Goal: Information Seeking & Learning: Find specific page/section

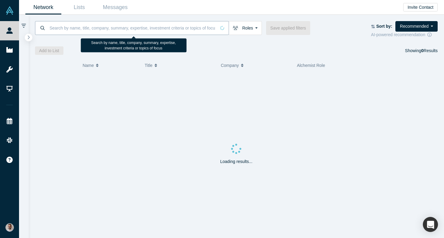
click at [161, 27] on input at bounding box center [132, 28] width 167 height 14
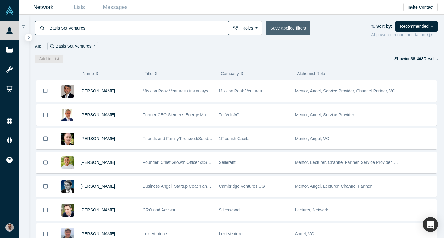
type input "Basis Set Ventures"
click at [298, 32] on button "Save applied filters" at bounding box center [288, 28] width 44 height 14
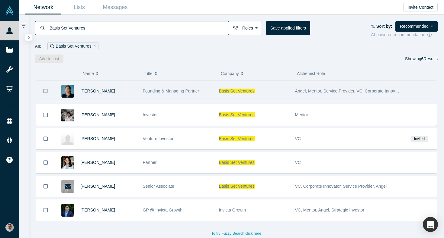
click at [254, 69] on button "Company" at bounding box center [256, 73] width 70 height 13
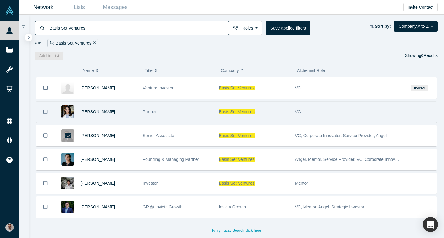
click at [92, 112] on span "[PERSON_NAME]" at bounding box center [97, 112] width 35 height 5
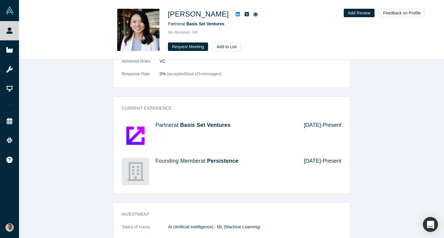
scroll to position [322, 0]
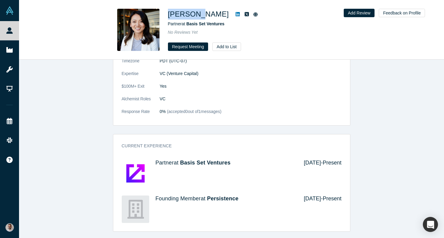
drag, startPoint x: 200, startPoint y: 15, endPoint x: 169, endPoint y: 14, distance: 30.8
click at [169, 14] on h1 "[PERSON_NAME]" at bounding box center [198, 14] width 61 height 11
copy h1 "[PERSON_NAME]"
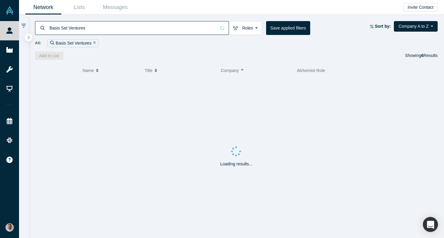
click at [149, 33] on input "Basis Set Ventures" at bounding box center [132, 28] width 167 height 14
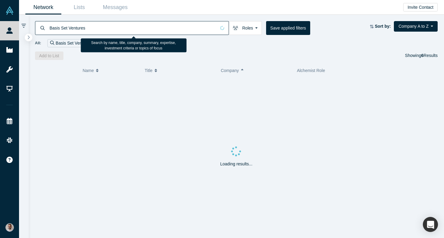
click at [149, 33] on input "Basis Set Ventures" at bounding box center [132, 28] width 167 height 14
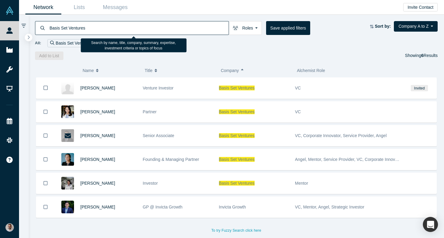
paste input "Growth Warrior Capital"
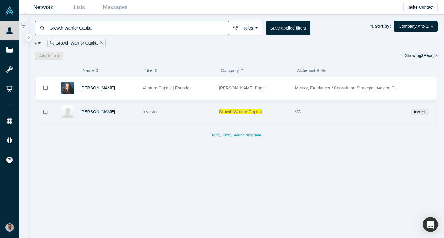
type input "Growth Warrior Capital"
click at [103, 111] on span "[PERSON_NAME]" at bounding box center [97, 112] width 35 height 5
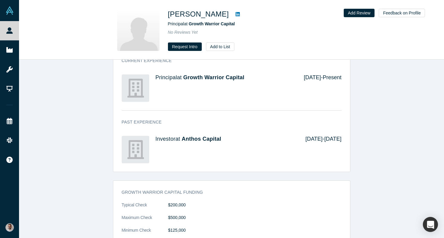
scroll to position [162, 0]
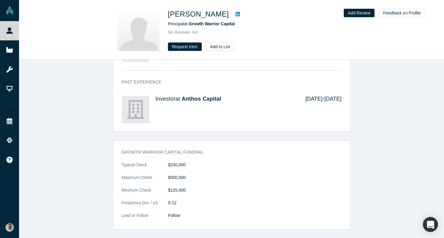
click at [233, 14] on link at bounding box center [237, 14] width 9 height 7
drag, startPoint x: 216, startPoint y: 13, endPoint x: 167, endPoint y: 12, distance: 48.6
click at [167, 12] on div "Rachel Baruch Principal at Growth Warrior Capital No Reviews Yet Request Intro …" at bounding box center [231, 30] width 237 height 42
copy h1 "[PERSON_NAME]"
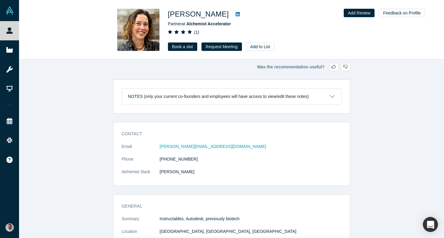
scroll to position [121, 0]
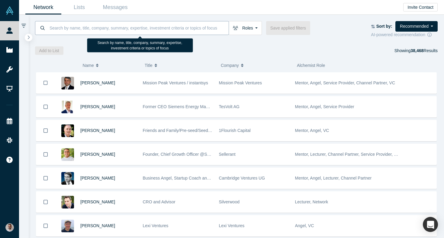
click at [159, 30] on input at bounding box center [139, 28] width 180 height 14
paste input "[PERSON_NAME]"
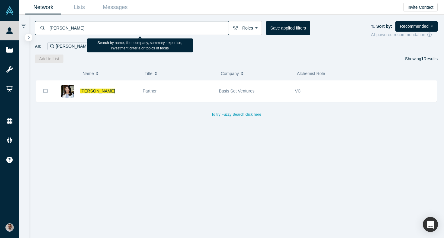
click at [193, 31] on input "[PERSON_NAME]" at bounding box center [139, 28] width 180 height 14
paste input "[PERSON_NAME]"
click at [101, 28] on input "[PERSON_NAME]" at bounding box center [139, 28] width 180 height 14
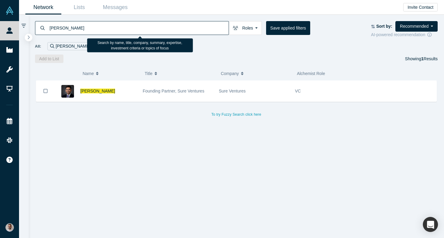
click at [101, 28] on input "[PERSON_NAME]" at bounding box center [139, 28] width 180 height 14
paste input "[PERSON_NAME]"
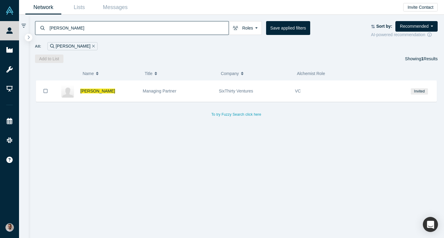
click at [149, 26] on input "[PERSON_NAME]" at bounding box center [139, 28] width 180 height 14
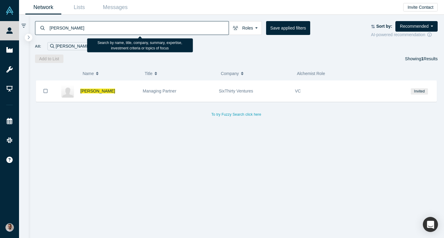
click at [149, 26] on input "[PERSON_NAME]" at bounding box center [139, 28] width 180 height 14
paste input "[PERSON_NAME]"
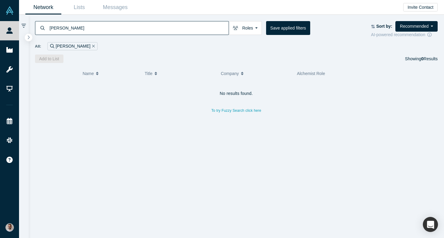
click at [161, 20] on div "[PERSON_NAME] Roles Founders Faculty Mentors Alumni Mentor Angels VCs Corporate…" at bounding box center [236, 39] width 415 height 48
click at [160, 23] on input "[PERSON_NAME]" at bounding box center [139, 28] width 180 height 14
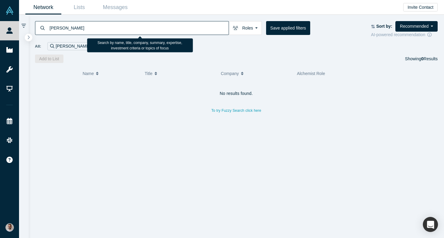
click at [160, 23] on input "[PERSON_NAME]" at bounding box center [139, 28] width 180 height 14
paste input "nchesterStory Group"
type input "ManchesterStory Group"
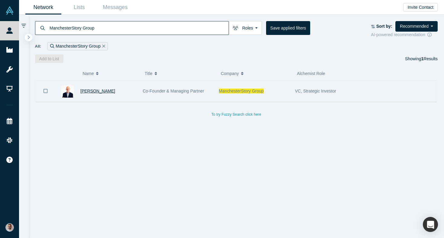
click at [95, 93] on span "[PERSON_NAME]" at bounding box center [97, 91] width 35 height 5
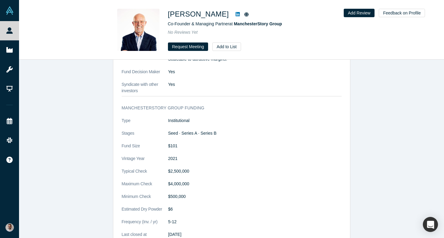
scroll to position [591, 0]
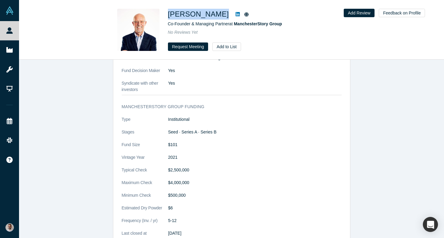
drag, startPoint x: 209, startPoint y: 14, endPoint x: 168, endPoint y: 14, distance: 40.7
click at [168, 14] on div "[PERSON_NAME]" at bounding box center [252, 14] width 169 height 11
copy div "[PERSON_NAME]"
click at [235, 14] on icon at bounding box center [237, 14] width 4 height 4
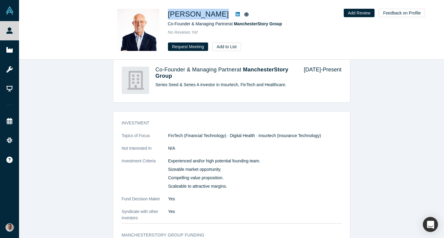
scroll to position [430, 0]
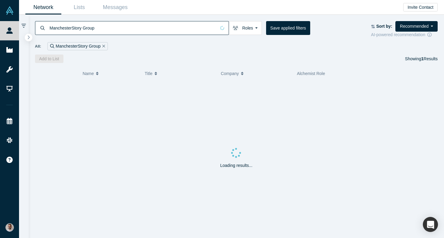
click at [114, 28] on input "ManchesterStory Group" at bounding box center [132, 28] width 167 height 14
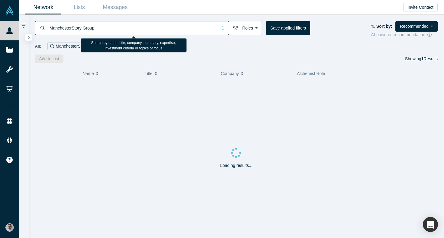
click at [114, 28] on input "ManchesterStory Group" at bounding box center [132, 28] width 167 height 14
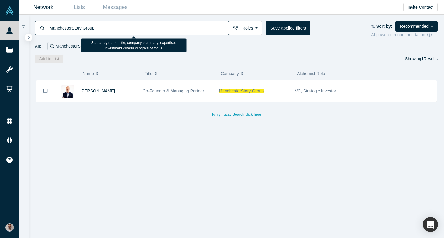
click at [114, 28] on input "ManchesterStory Group" at bounding box center [139, 28] width 180 height 14
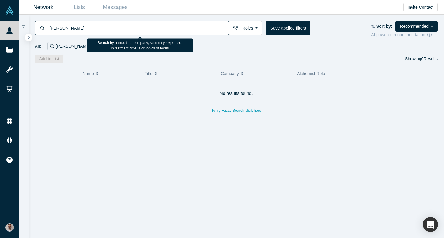
click at [128, 29] on input "[PERSON_NAME]" at bounding box center [139, 28] width 180 height 14
paste input "AV8 Ventures"
type input "AV8 Ventures"
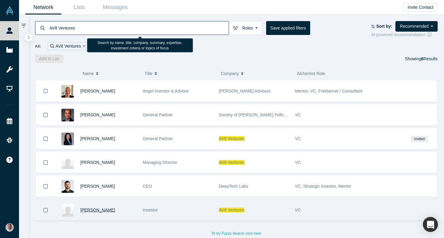
click at [95, 211] on span "[PERSON_NAME]" at bounding box center [97, 210] width 35 height 5
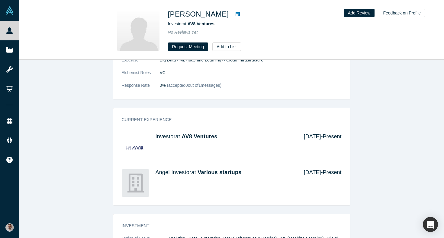
scroll to position [226, 0]
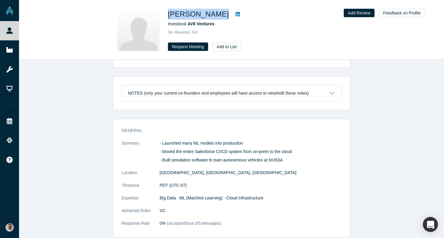
drag, startPoint x: 209, startPoint y: 15, endPoint x: 168, endPoint y: 16, distance: 41.1
click at [168, 16] on div "[PERSON_NAME]" at bounding box center [252, 14] width 169 height 11
copy div "[PERSON_NAME]"
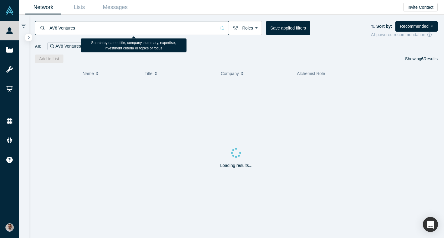
click at [137, 30] on input "AV8 Ventures" at bounding box center [132, 28] width 167 height 14
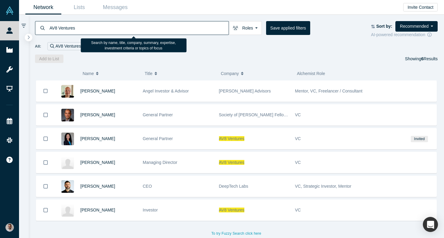
click at [137, 30] on input "AV8 Ventures" at bounding box center [139, 28] width 180 height 14
paste input "[PERSON_NAME]"
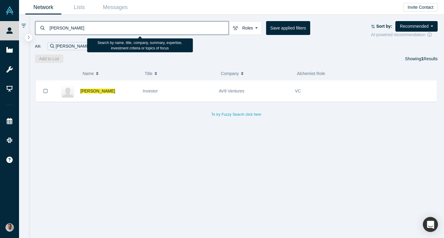
click at [135, 27] on input "[PERSON_NAME]" at bounding box center [139, 28] width 180 height 14
paste input "[PERSON_NAME]"
click at [128, 26] on input "[PERSON_NAME]" at bounding box center [139, 28] width 180 height 14
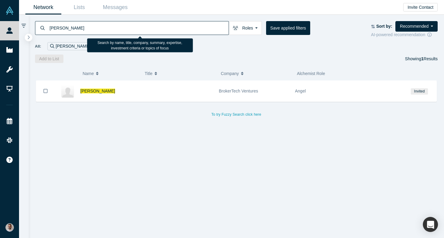
click at [128, 26] on input "[PERSON_NAME]" at bounding box center [139, 28] width 180 height 14
paste input "[PERSON_NAME]"
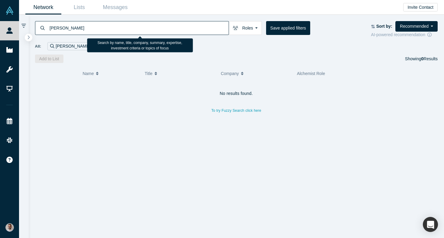
click at [141, 27] on input "[PERSON_NAME]" at bounding box center [139, 28] width 180 height 14
paste input "OEL"
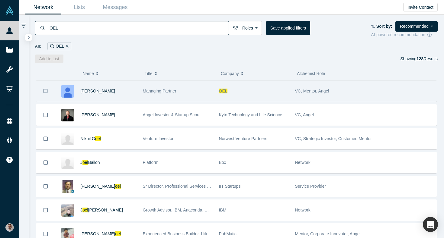
type input "OEL"
click at [104, 91] on span "[PERSON_NAME]" at bounding box center [97, 91] width 35 height 5
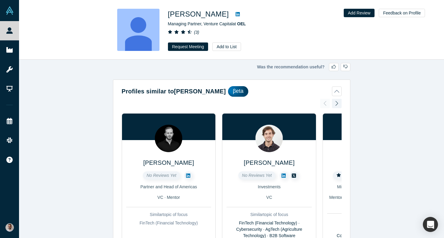
drag, startPoint x: 216, startPoint y: 11, endPoint x: 167, endPoint y: 11, distance: 48.6
click at [167, 11] on div "[PERSON_NAME] Managing Partner, Venture Capital at OEL ( 3 ) Request Meeting Ad…" at bounding box center [231, 30] width 237 height 42
copy h1 "[PERSON_NAME]"
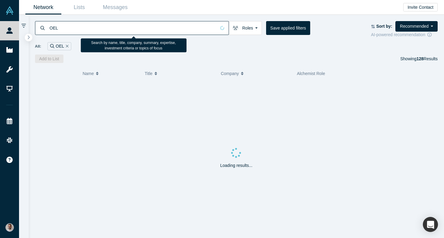
click at [139, 30] on input "OEL" at bounding box center [132, 28] width 167 height 14
paste input "[PERSON_NAME]"
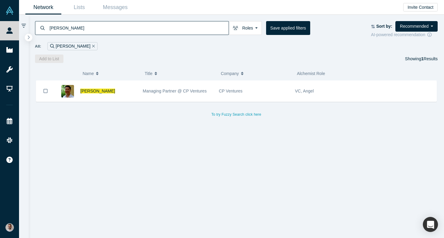
click at [124, 29] on input "[PERSON_NAME]" at bounding box center [139, 28] width 180 height 14
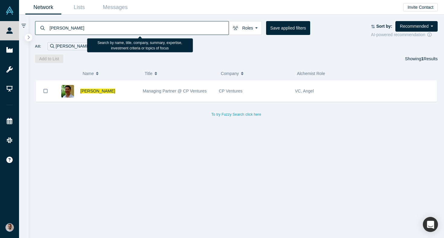
click at [124, 29] on input "[PERSON_NAME]" at bounding box center [139, 28] width 180 height 14
paste input "[PERSON_NAME]"
click at [158, 29] on input "[PERSON_NAME]" at bounding box center [139, 28] width 180 height 14
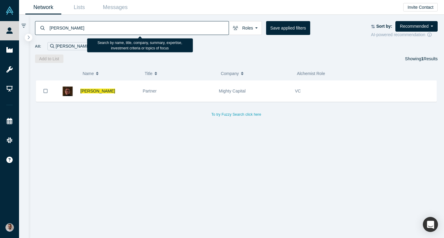
click at [158, 29] on input "[PERSON_NAME]" at bounding box center [139, 28] width 180 height 14
paste input "[PERSON_NAME]"
click at [156, 24] on input "[PERSON_NAME]" at bounding box center [139, 28] width 180 height 14
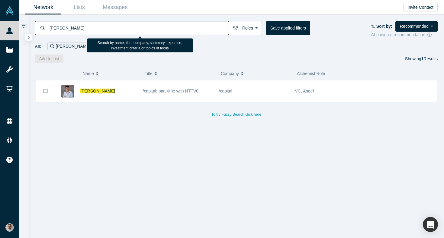
paste input "[PERSON_NAME]"
click at [171, 24] on input "[PERSON_NAME]" at bounding box center [139, 28] width 180 height 14
paste input "[PERSON_NAME]"
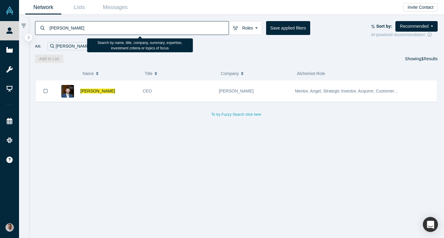
click at [141, 28] on input "[PERSON_NAME]" at bounding box center [139, 28] width 180 height 14
paste input "[PERSON_NAME]"
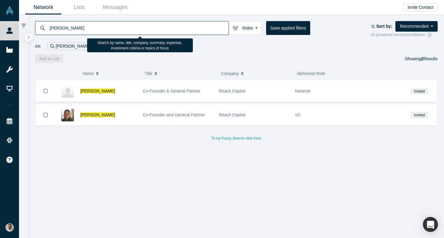
click at [188, 27] on input "[PERSON_NAME]" at bounding box center [139, 28] width 180 height 14
paste input "[PERSON_NAME]"
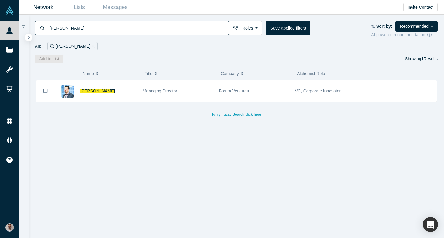
click at [177, 26] on input "[PERSON_NAME]" at bounding box center [139, 28] width 180 height 14
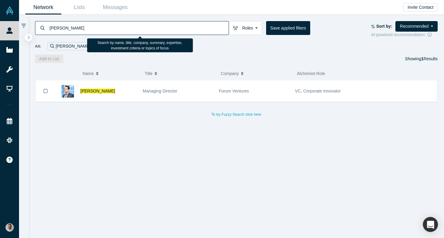
click at [177, 26] on input "[PERSON_NAME]" at bounding box center [139, 28] width 180 height 14
paste input "[PERSON_NAME]"
click at [175, 25] on input "[PERSON_NAME]" at bounding box center [139, 28] width 180 height 14
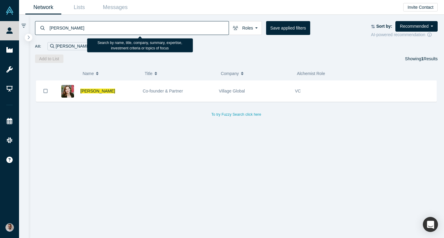
click at [175, 25] on input "[PERSON_NAME]" at bounding box center [139, 28] width 180 height 14
paste input "[PERSON_NAME]"
click at [136, 31] on input "[PERSON_NAME]" at bounding box center [139, 28] width 180 height 14
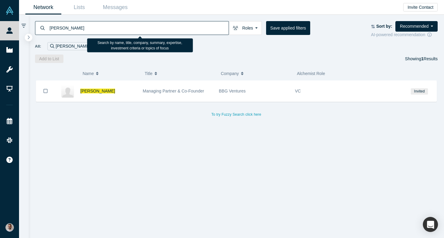
paste input "[PERSON_NAME]"
click at [174, 31] on input "[PERSON_NAME]" at bounding box center [139, 28] width 180 height 14
paste input "[PERSON_NAME]"
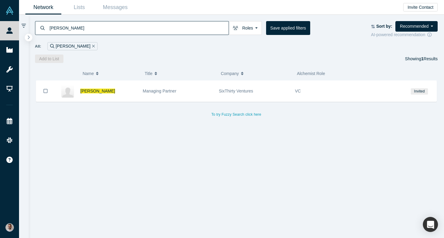
click at [152, 30] on input "[PERSON_NAME]" at bounding box center [139, 28] width 180 height 14
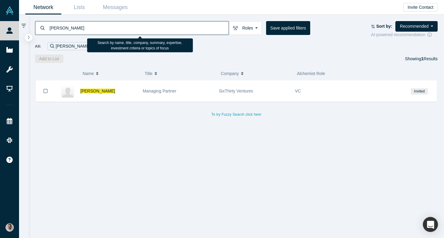
click at [152, 30] on input "[PERSON_NAME]" at bounding box center [139, 28] width 180 height 14
paste input "[PERSON_NAME]"
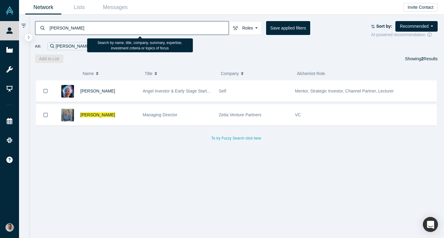
click at [203, 32] on input "[PERSON_NAME]" at bounding box center [139, 28] width 180 height 14
paste input "[PERSON_NAME]"
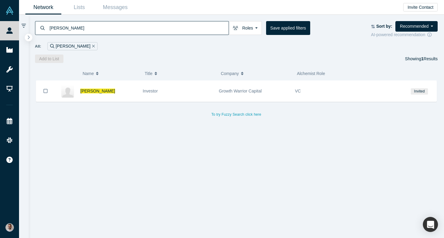
type input "[PERSON_NAME]"
